Goal: Check status: Check status

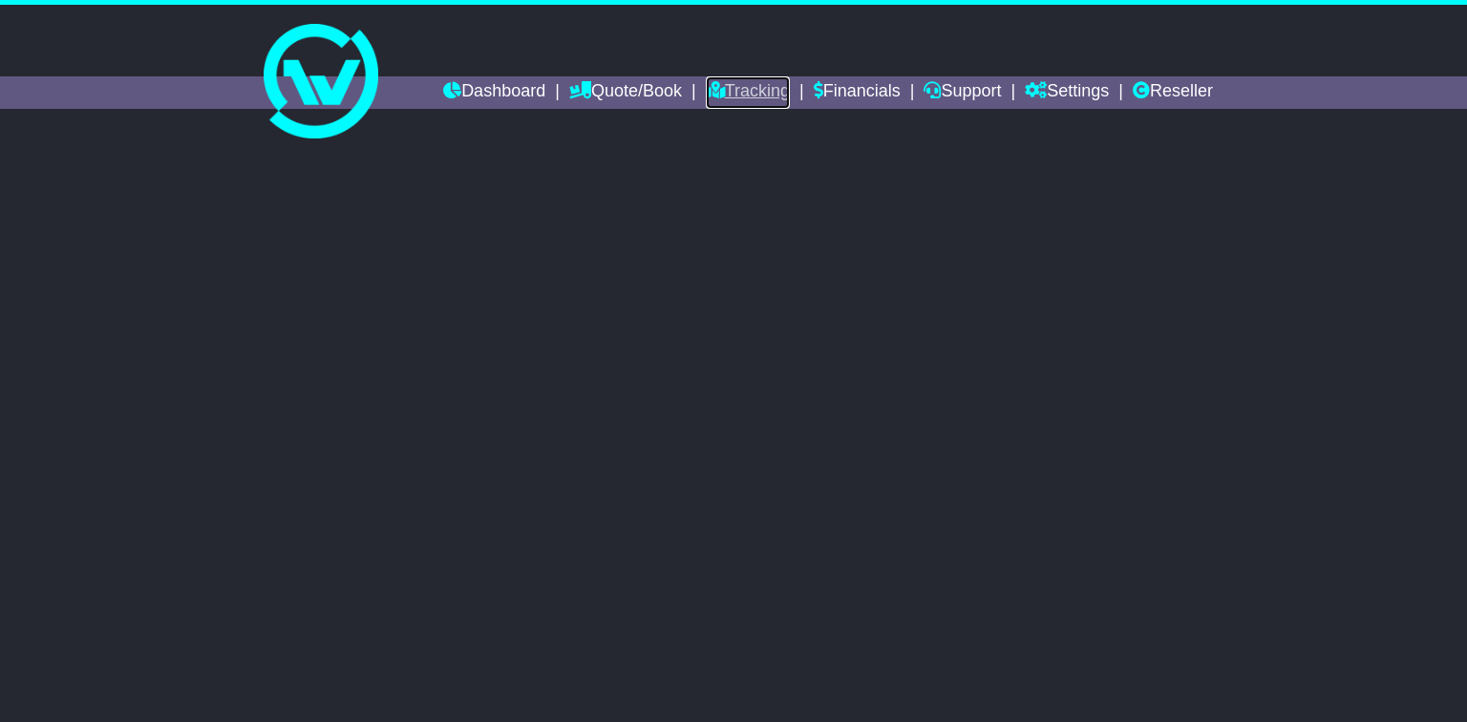
click at [735, 93] on link "Tracking" at bounding box center [748, 92] width 84 height 32
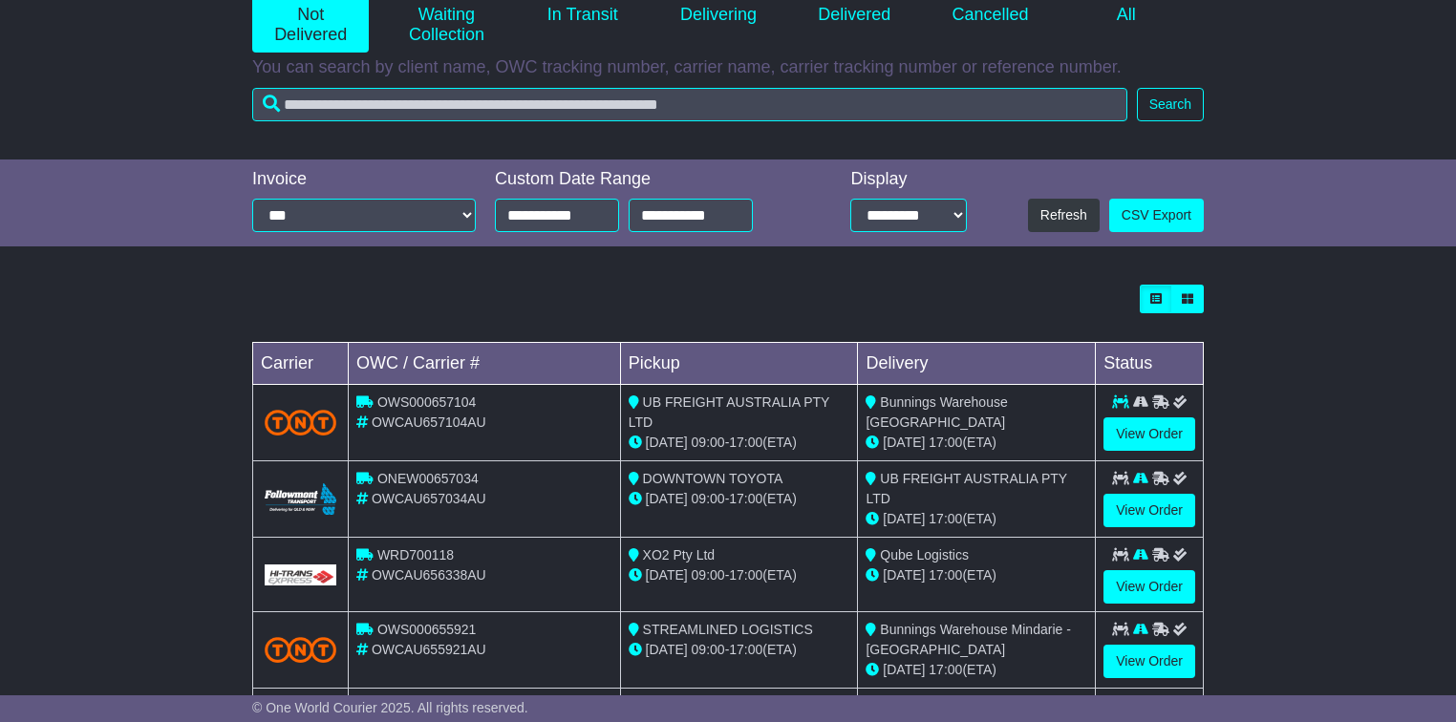
scroll to position [306, 0]
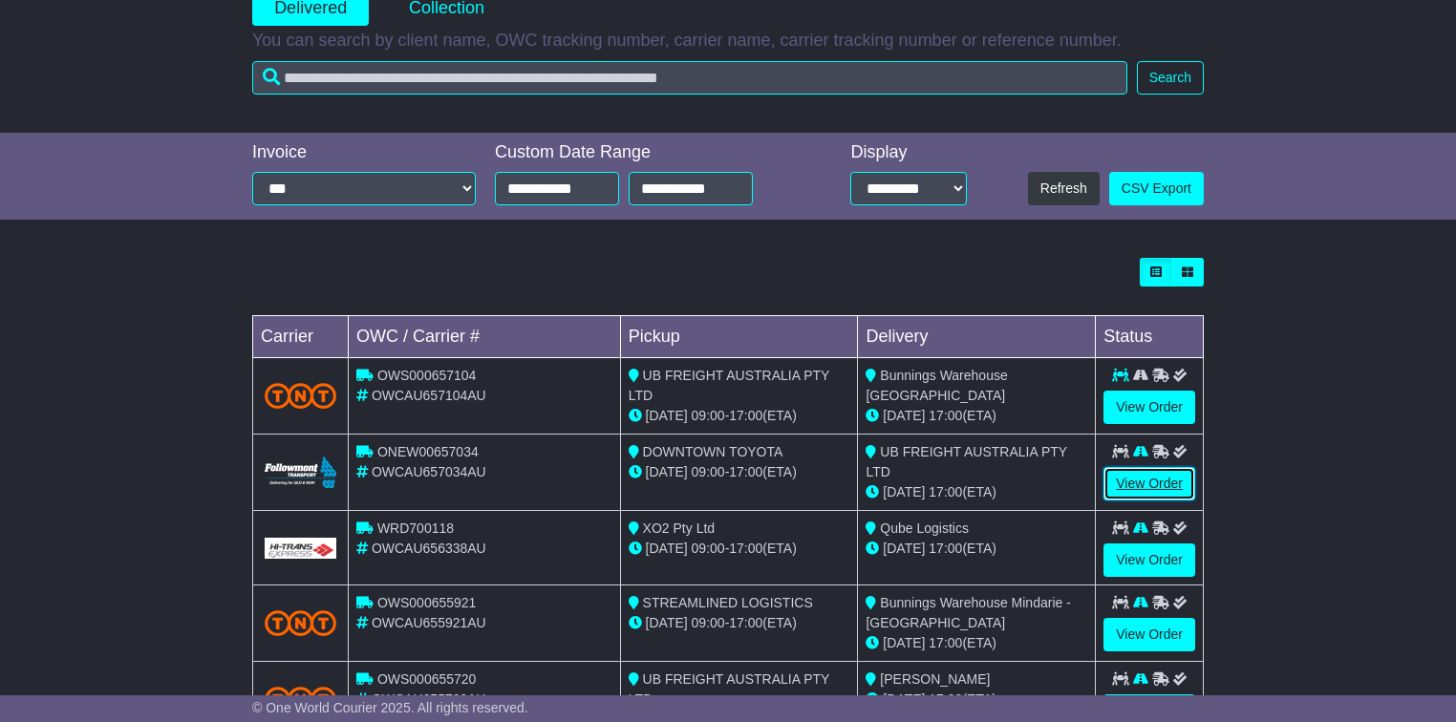
click at [1120, 483] on link "View Order" at bounding box center [1149, 483] width 92 height 33
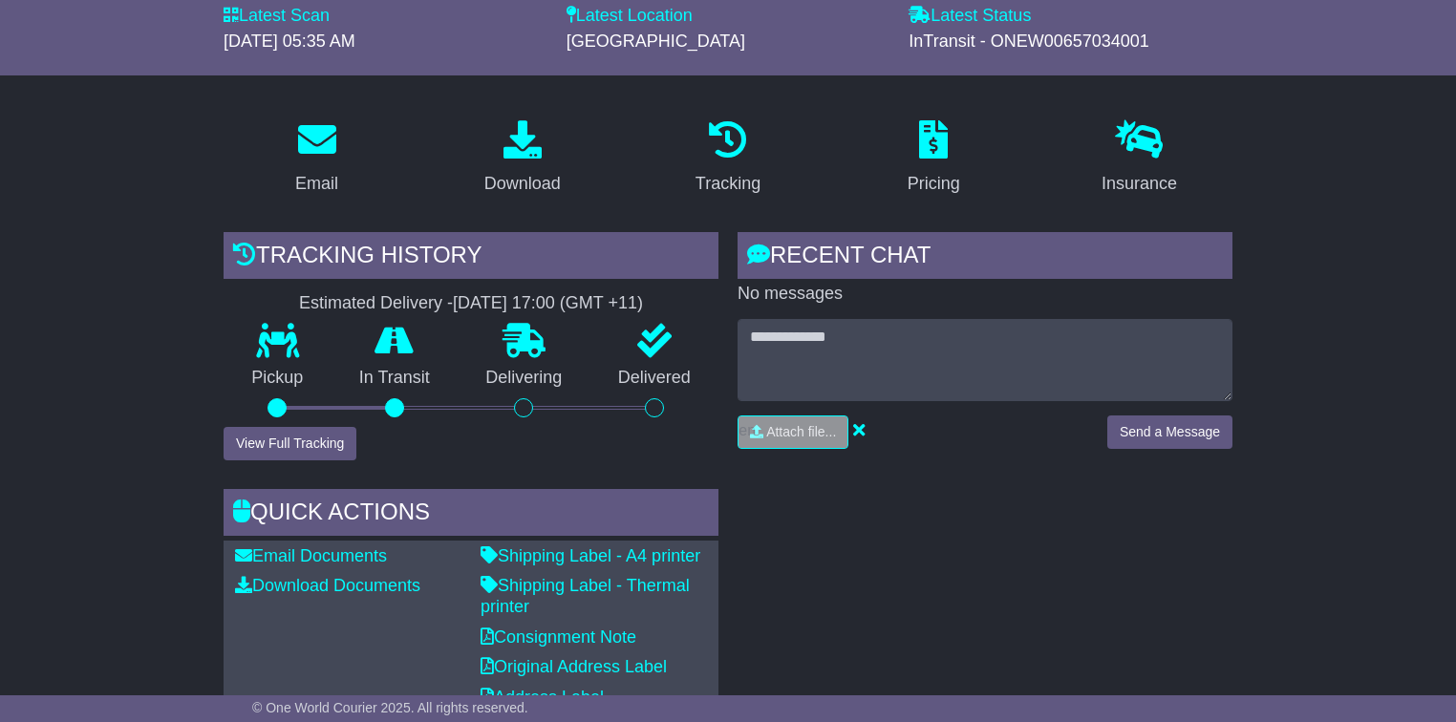
scroll to position [229, 0]
